Goal: Find contact information: Find contact information

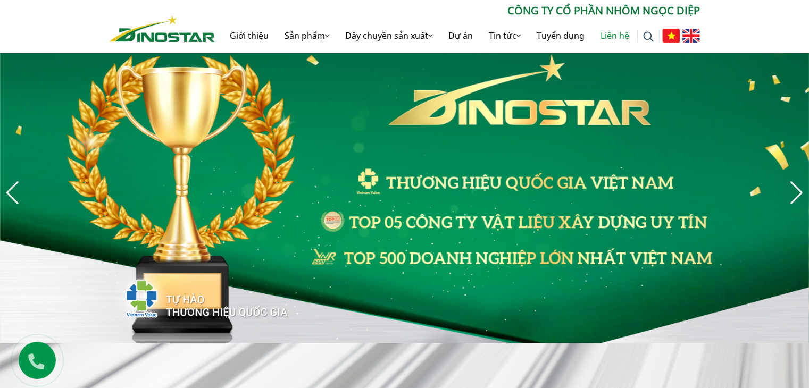
click at [613, 36] on link "Liên hệ" at bounding box center [615, 36] width 45 height 34
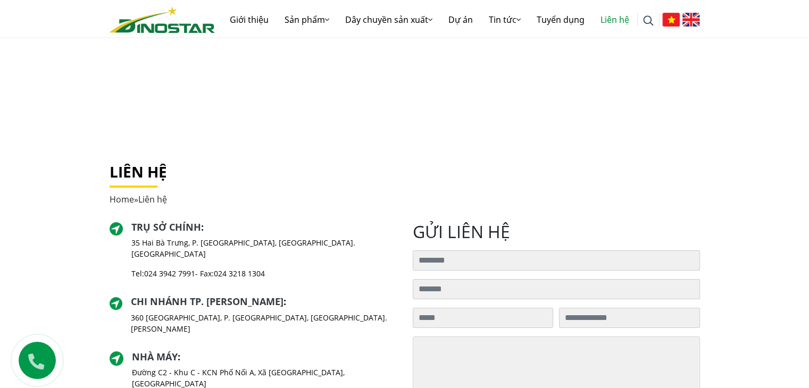
scroll to position [124, 0]
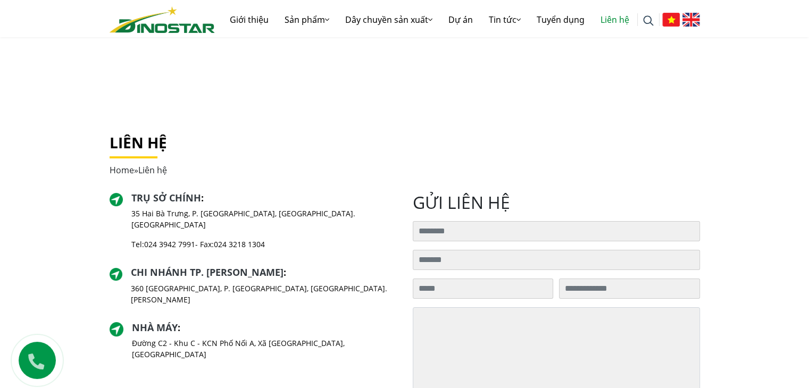
click at [149, 239] on link "024 3942 7991" at bounding box center [169, 244] width 51 height 10
copy p ": 024 3942 799"
copy p ": 024 3942 7991"
drag, startPoint x: 143, startPoint y: 235, endPoint x: 198, endPoint y: 233, distance: 55.4
click at [198, 239] on p "Tel: [PHONE_NUMBER] - Fax: [PHONE_NUMBER]" at bounding box center [263, 244] width 265 height 11
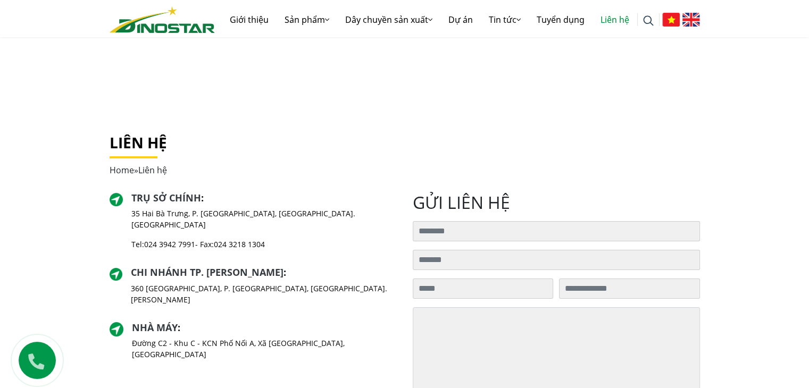
click at [344, 188] on div "Liên hệ Home » Liên hệ" at bounding box center [405, 163] width 607 height 59
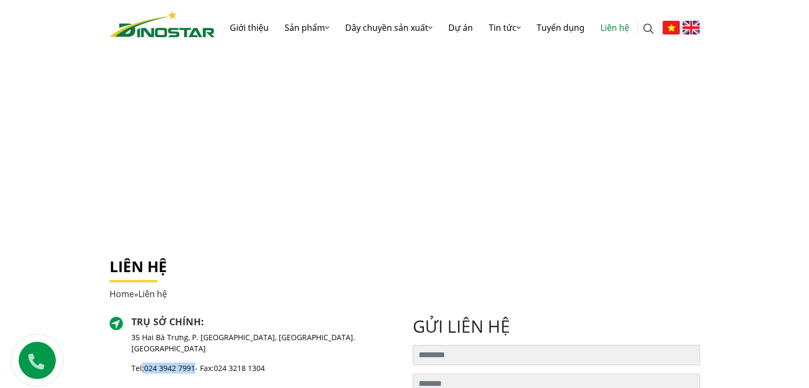
copy p ": 024 3942 799"
copy p ": 024 3942 7991"
drag, startPoint x: 144, startPoint y: 358, endPoint x: 198, endPoint y: 355, distance: 54.9
click at [198, 363] on p "Tel: [PHONE_NUMBER] - Fax: [PHONE_NUMBER]" at bounding box center [263, 368] width 265 height 11
